Goal: Transaction & Acquisition: Purchase product/service

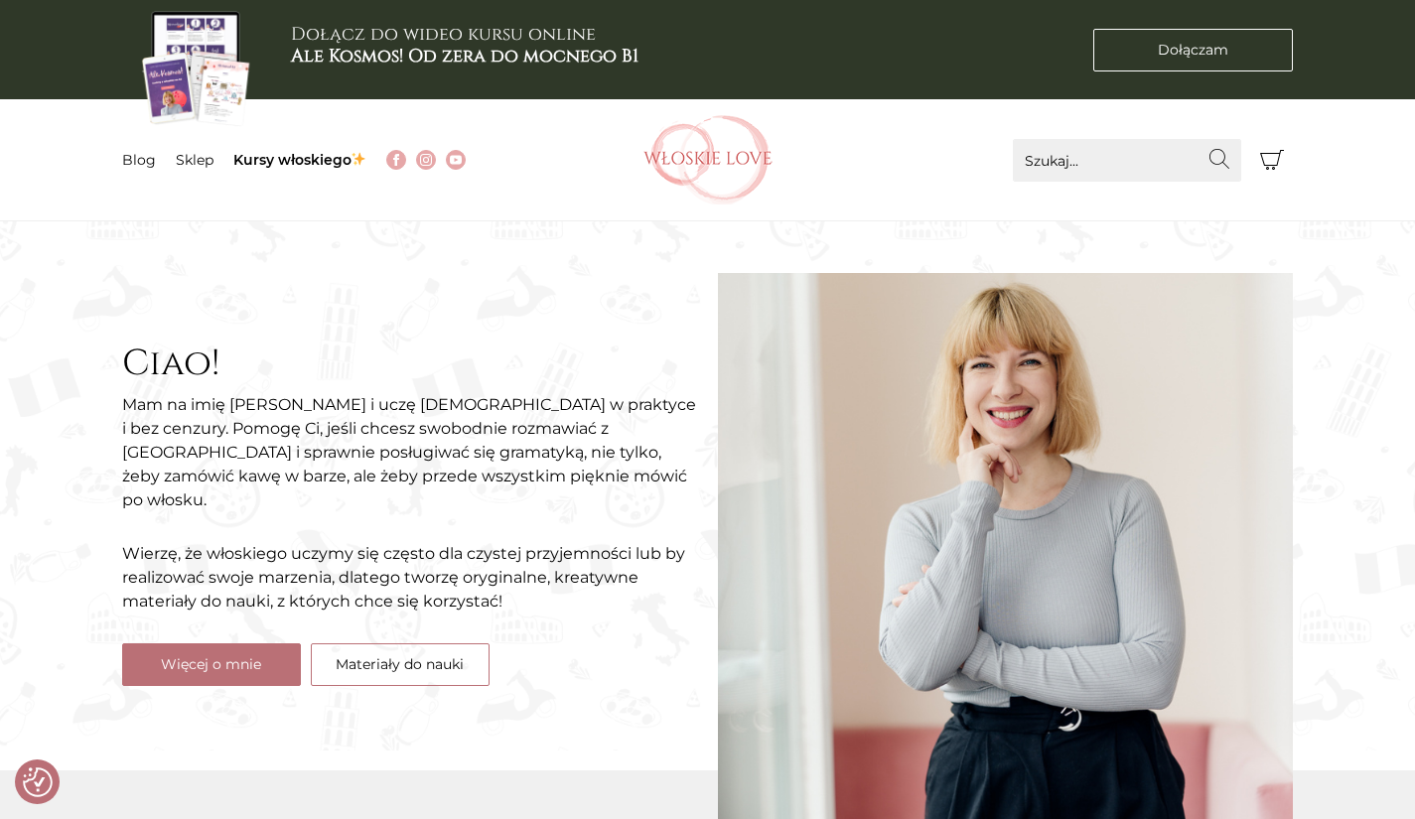
click at [554, 303] on div "Ciao! Mam na imię Natalia i uczę włoskiego w praktyce i bez cenzury. Pomogę Ci,…" at bounding box center [410, 514] width 596 height 487
click at [428, 644] on link "Materiały do nauki" at bounding box center [400, 665] width 179 height 43
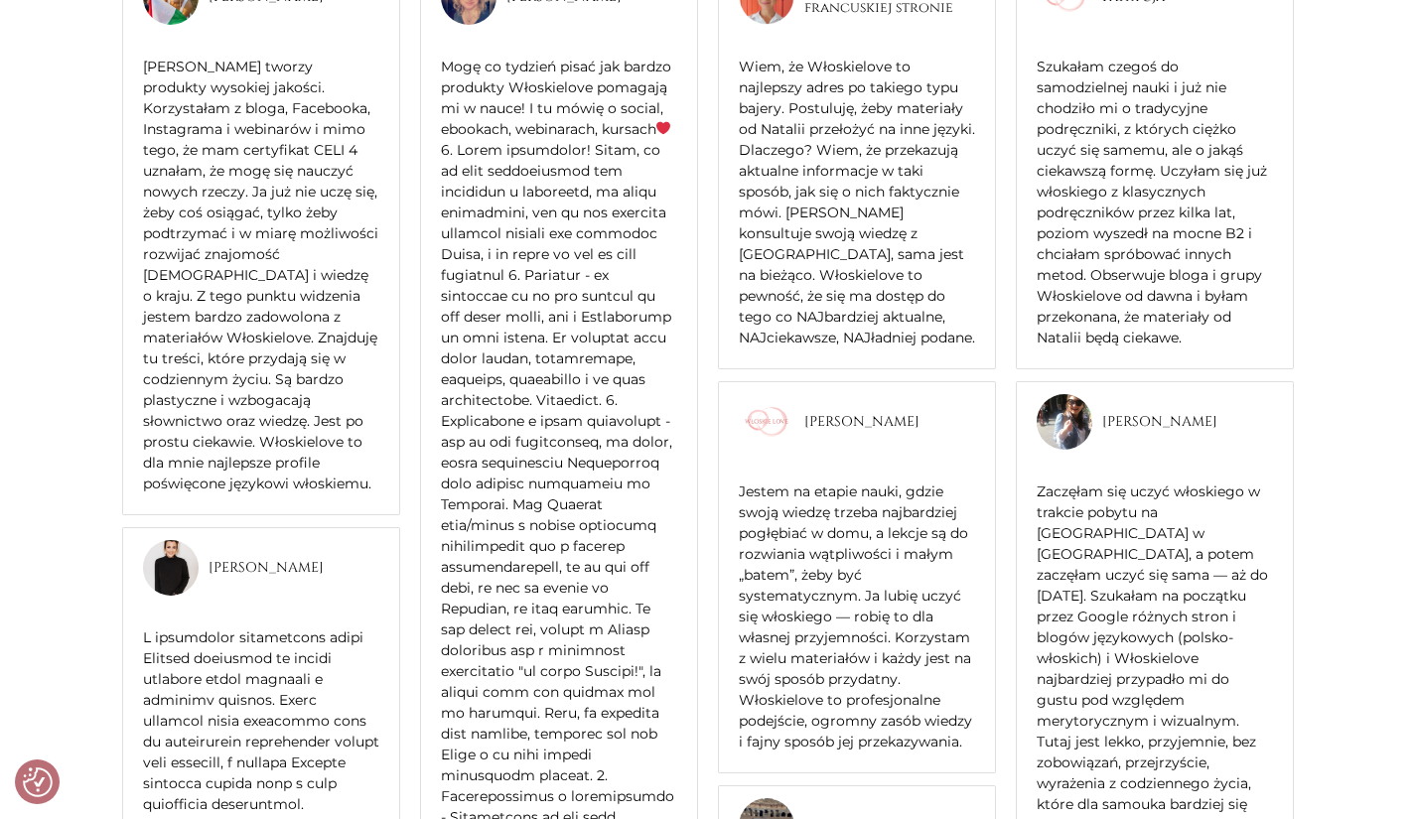
scroll to position [2582, 0]
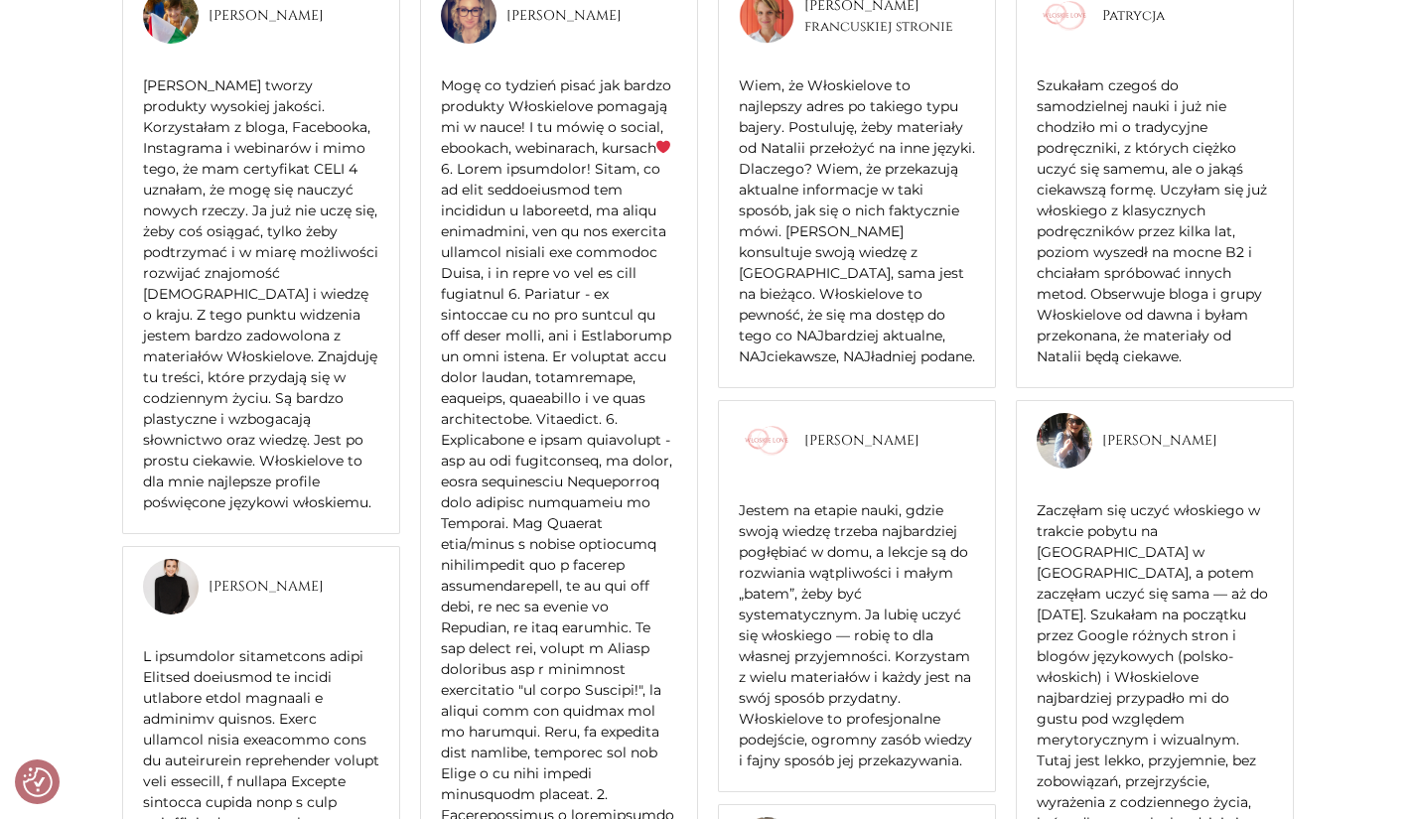
click at [1412, 807] on main "Ciao! Mam na imię Natalia i uczę włoskiego w praktyce i bez cenzury. Pomogę Ci,…" at bounding box center [707, 21] width 1415 height 4765
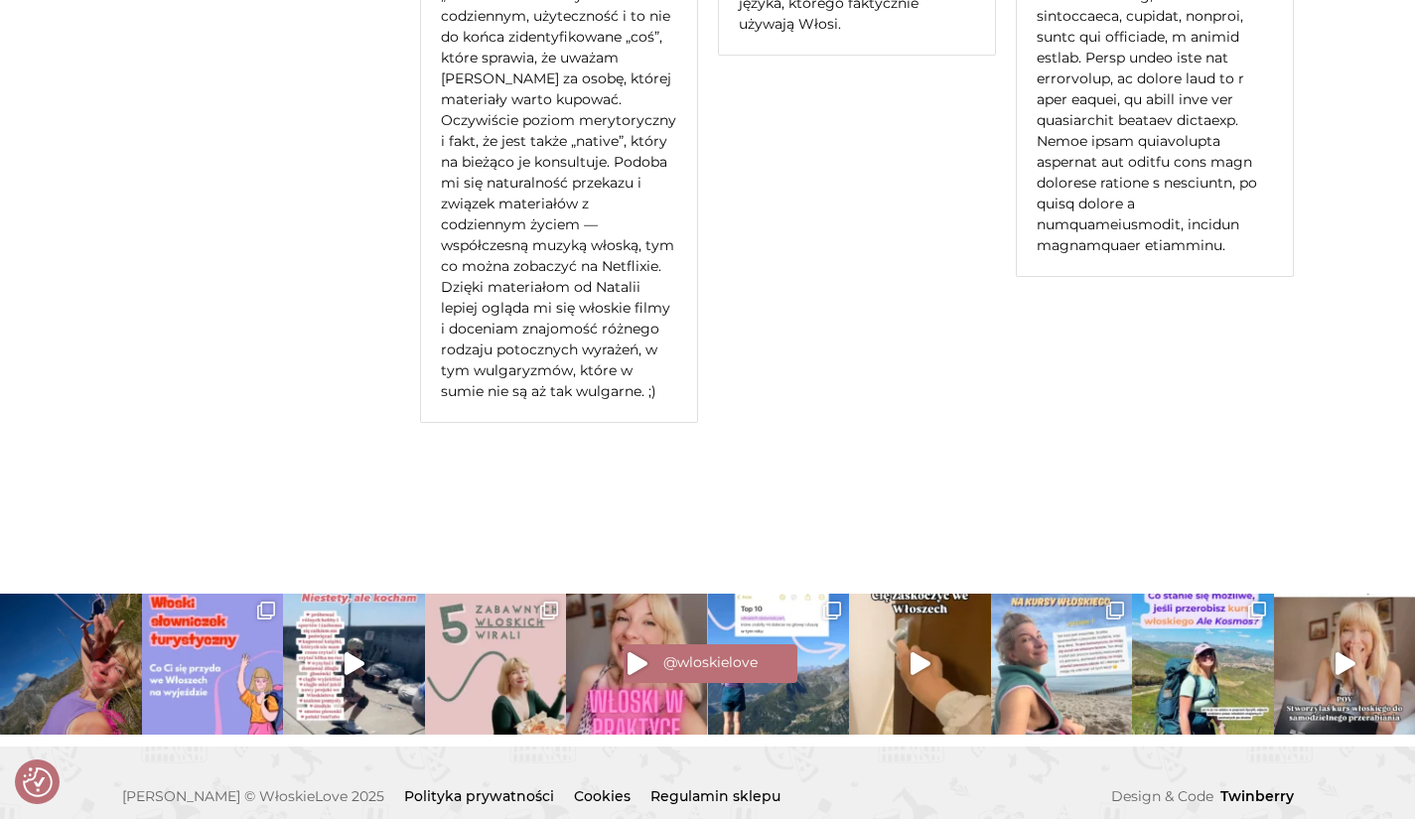
scroll to position [4507, 0]
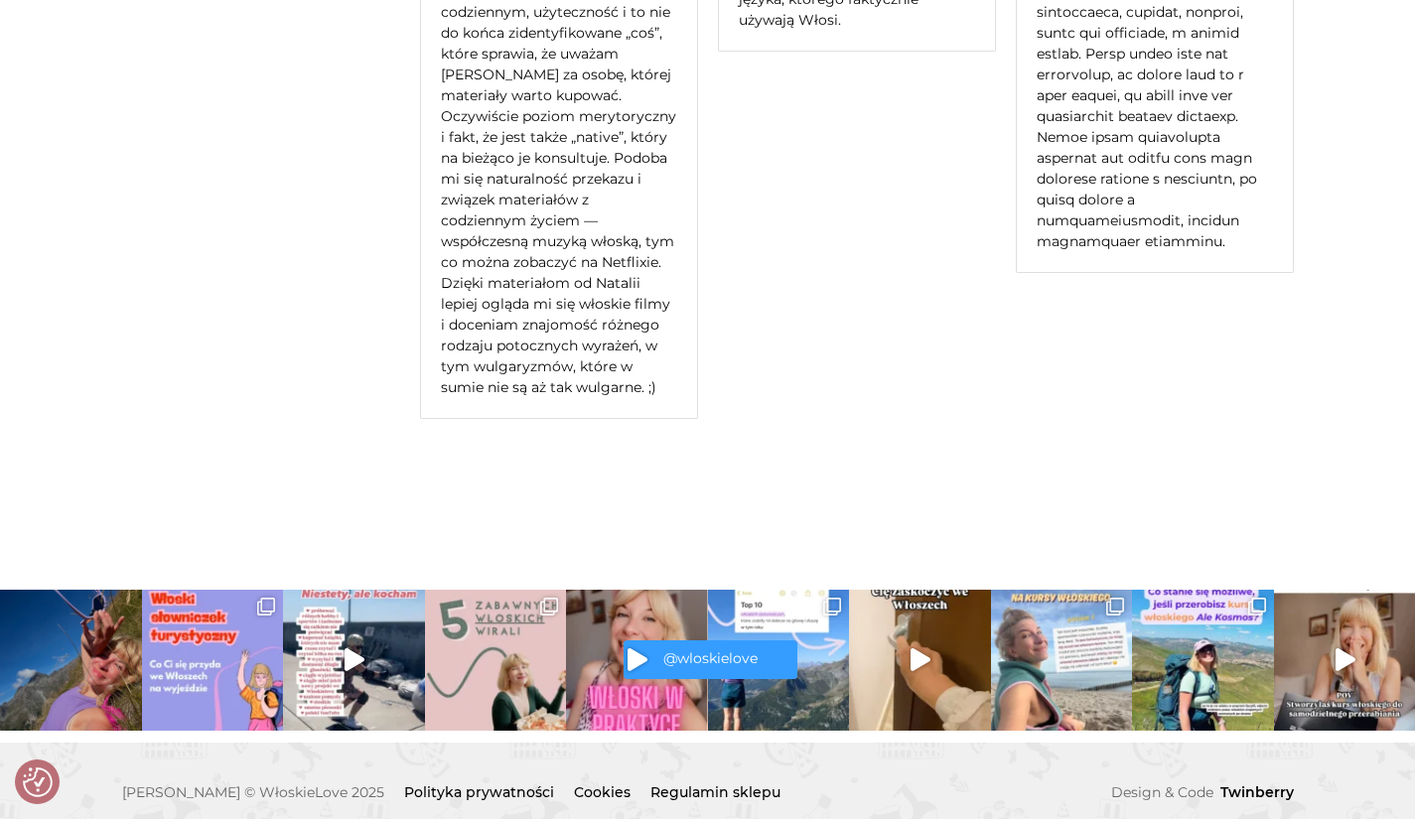
click at [708, 641] on link "@wloskielove" at bounding box center [711, 660] width 174 height 39
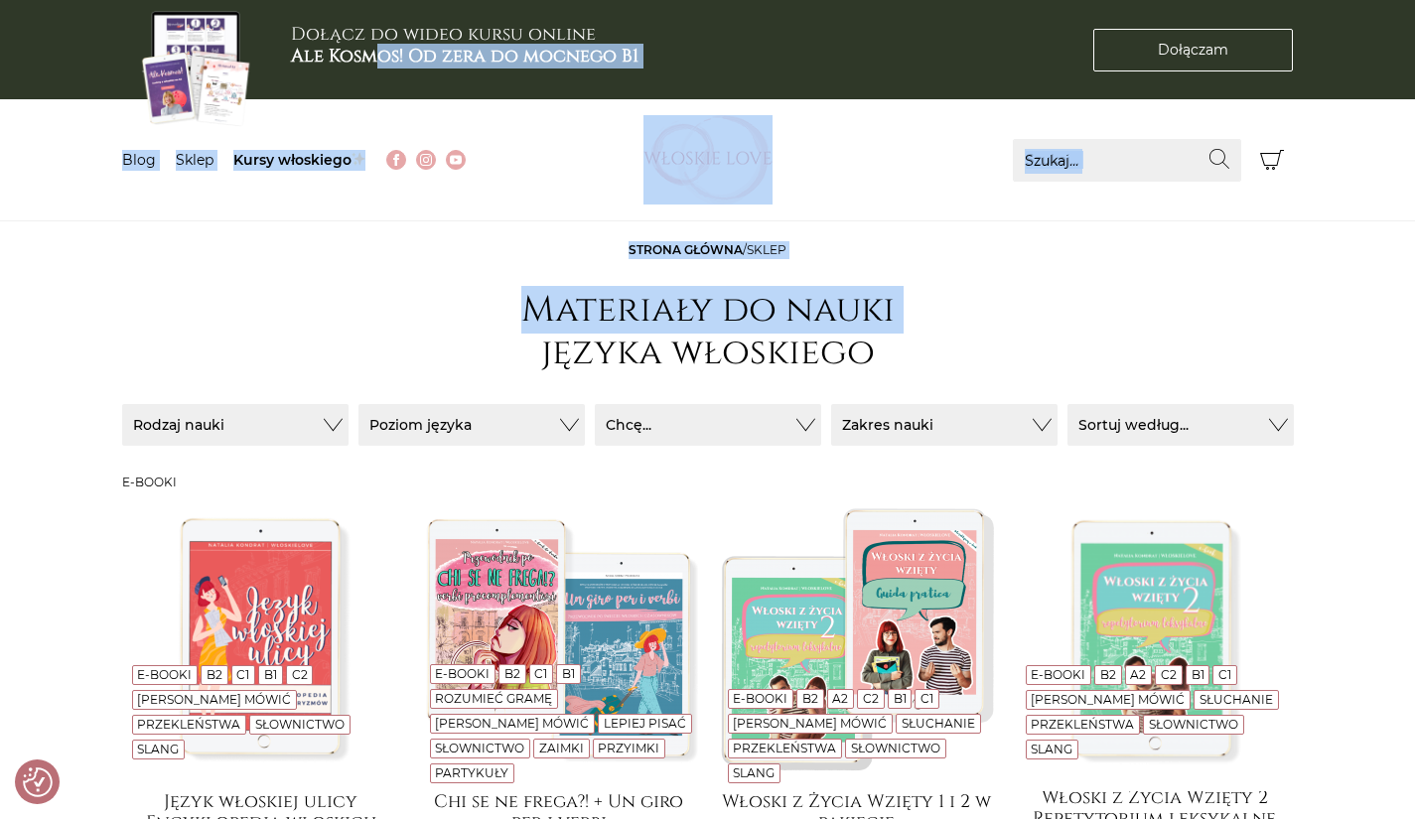
drag, startPoint x: 819, startPoint y: 287, endPoint x: 389, endPoint y: 75, distance: 479.3
